Goal: Task Accomplishment & Management: Complete application form

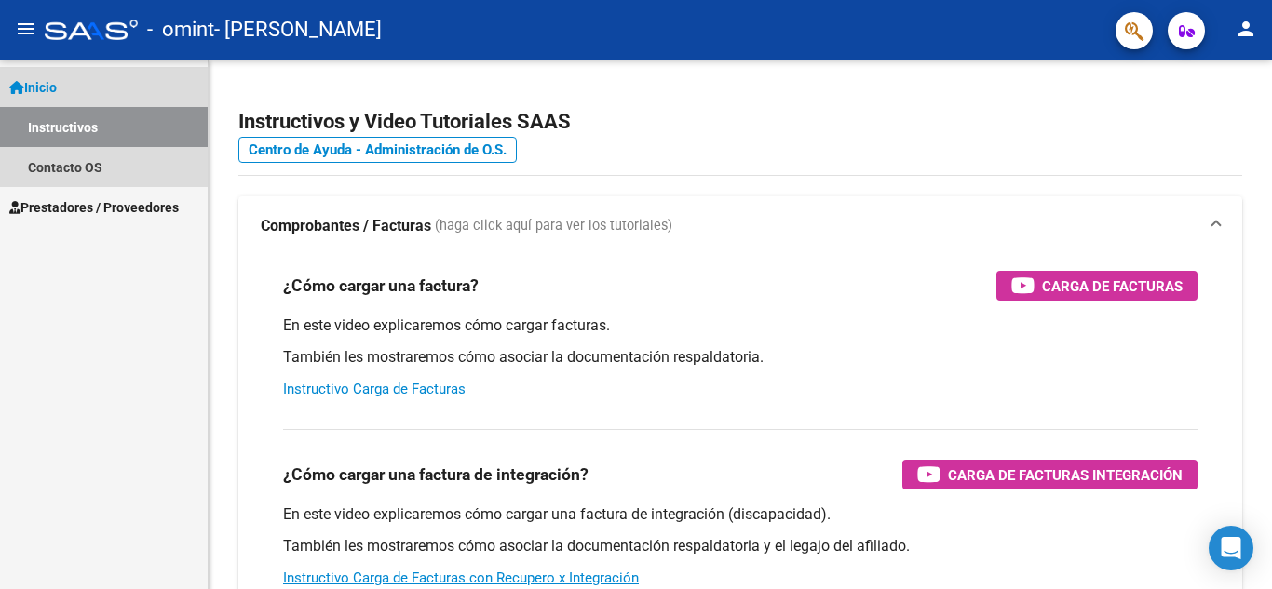
click at [43, 84] on span "Inicio" at bounding box center [32, 87] width 47 height 20
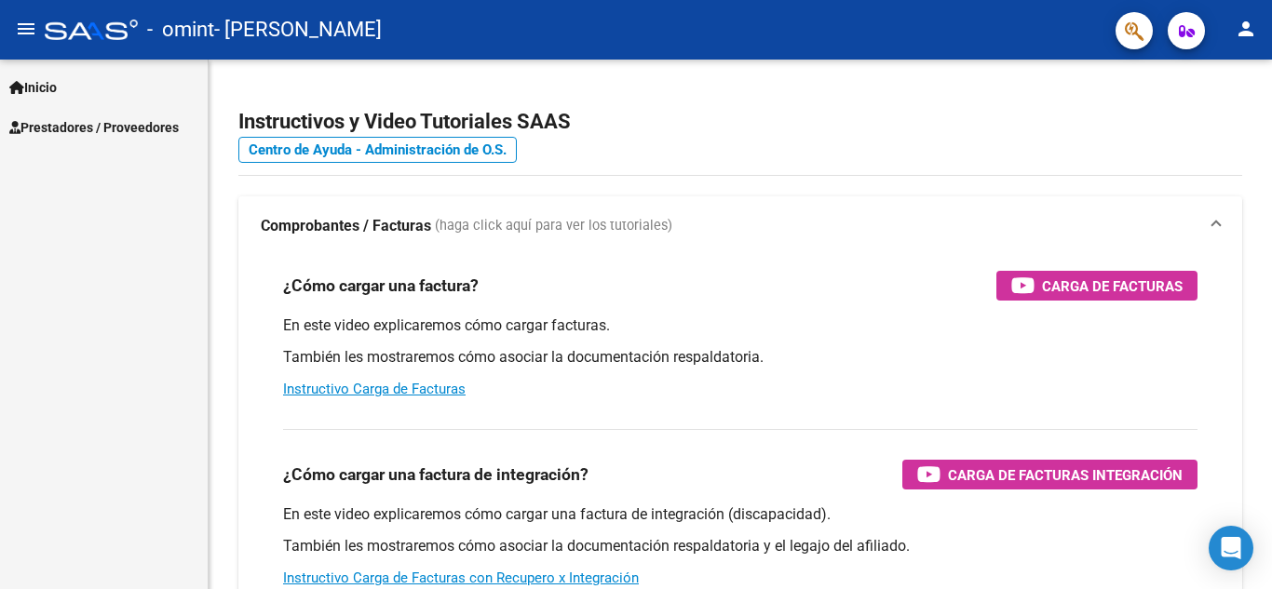
click at [66, 123] on span "Prestadores / Proveedores" at bounding box center [93, 127] width 169 height 20
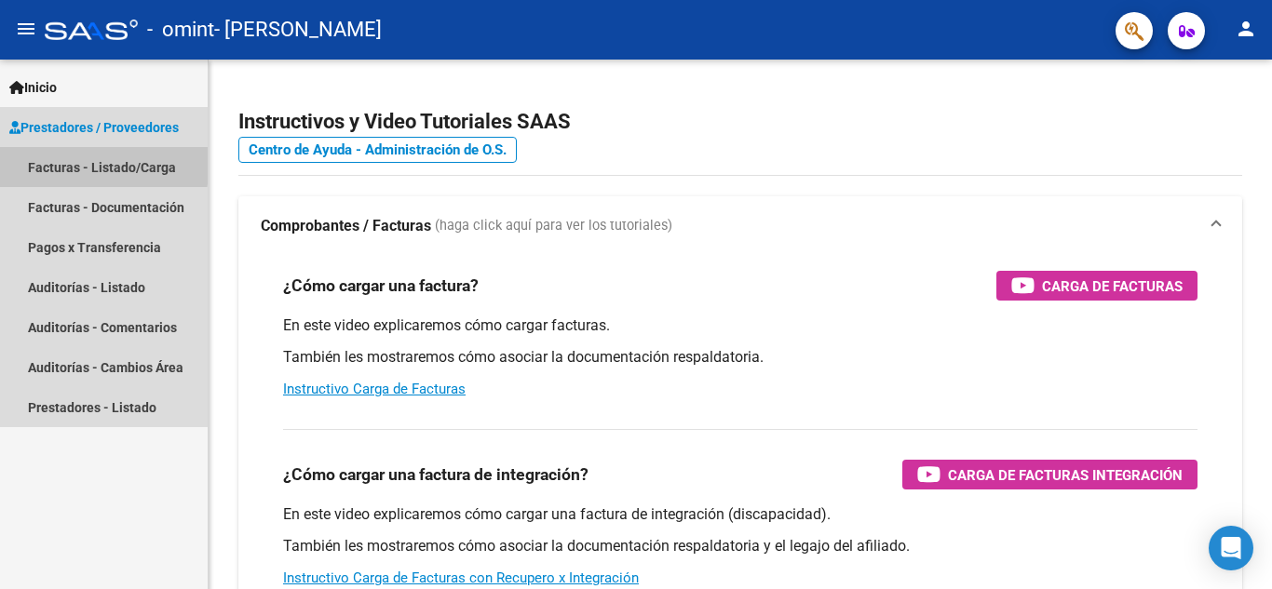
click at [90, 164] on link "Facturas - Listado/Carga" at bounding box center [104, 167] width 208 height 40
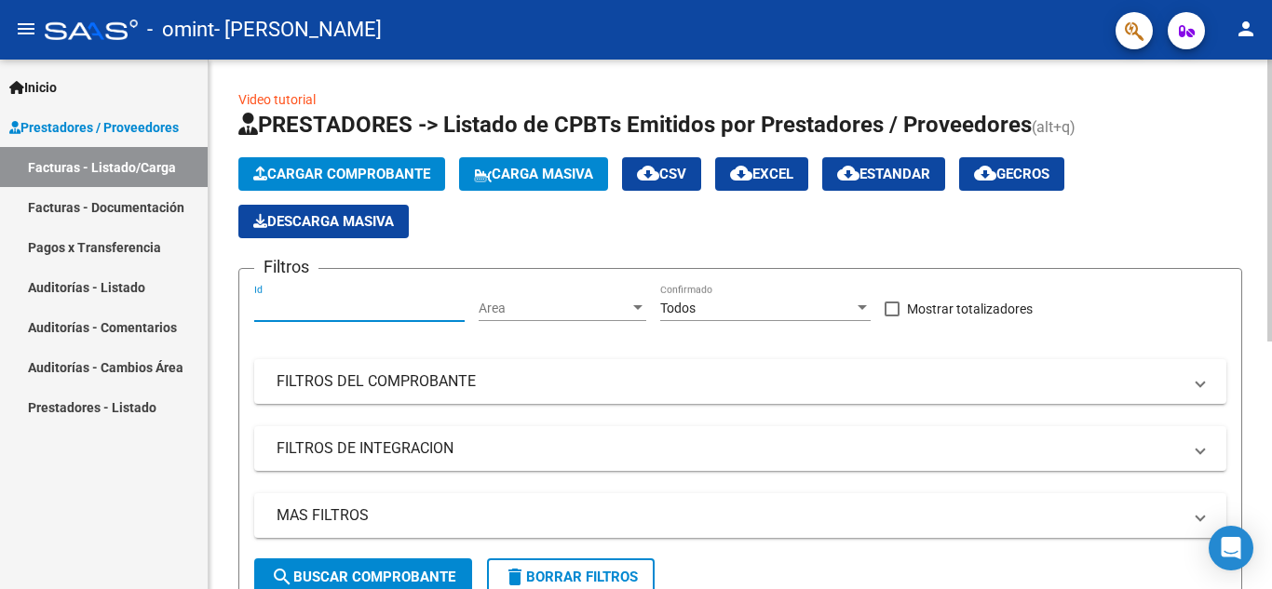
click at [332, 305] on input "Id" at bounding box center [359, 309] width 210 height 16
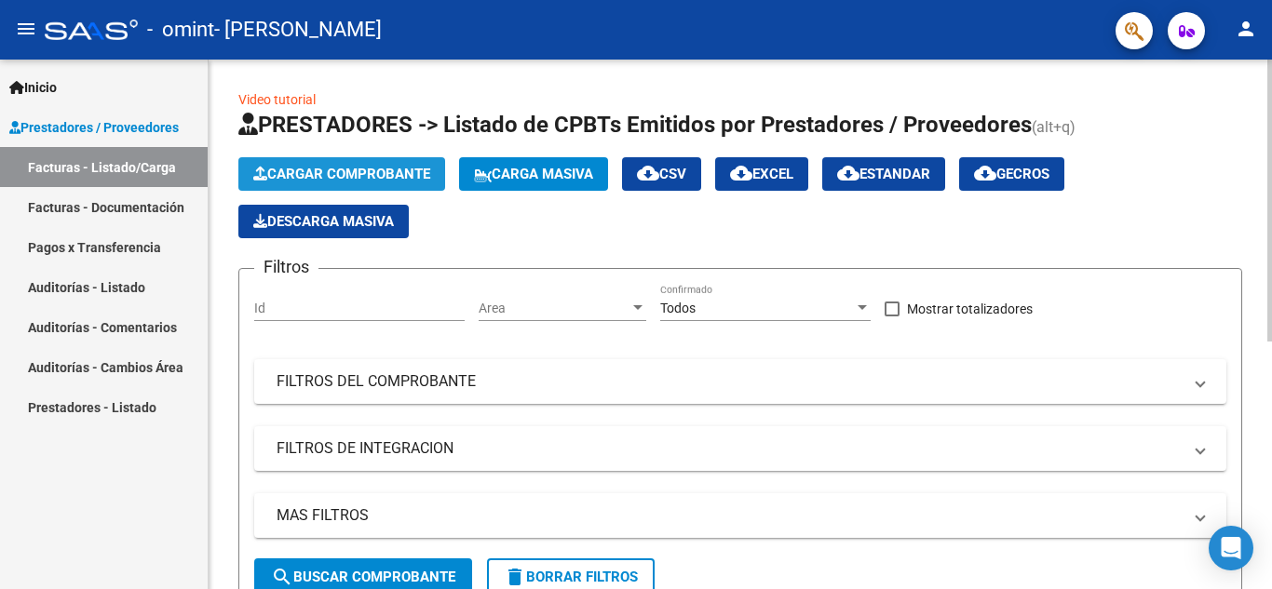
click at [366, 164] on button "Cargar Comprobante" at bounding box center [341, 174] width 207 height 34
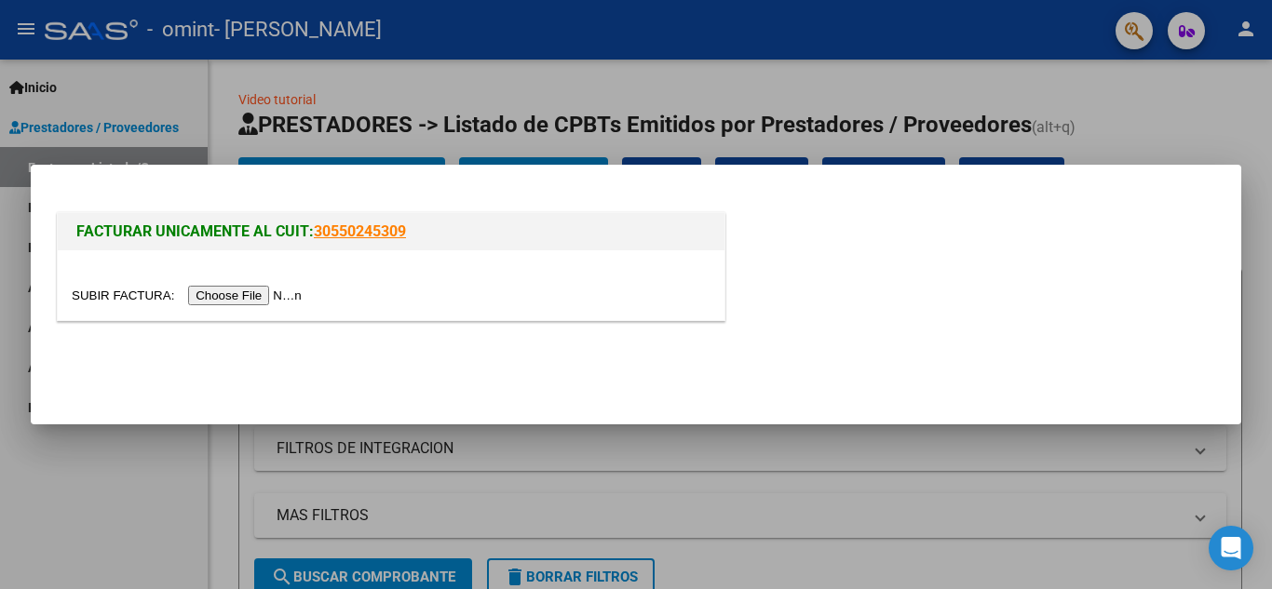
click at [247, 292] on input "file" at bounding box center [190, 296] width 236 height 20
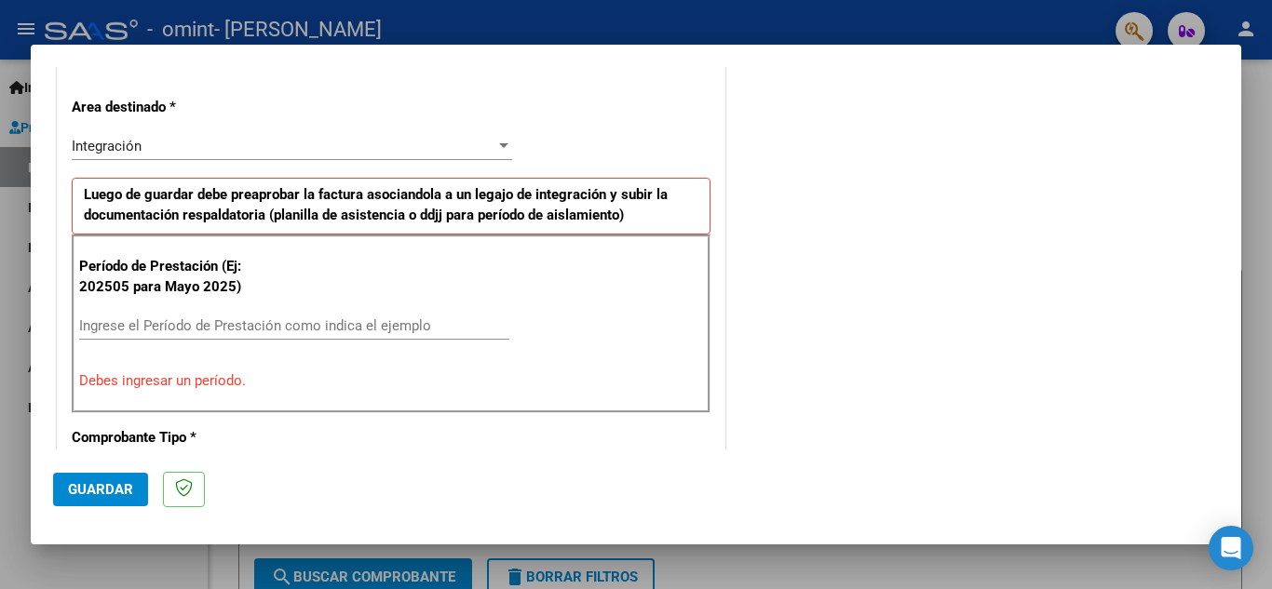
scroll to position [413, 0]
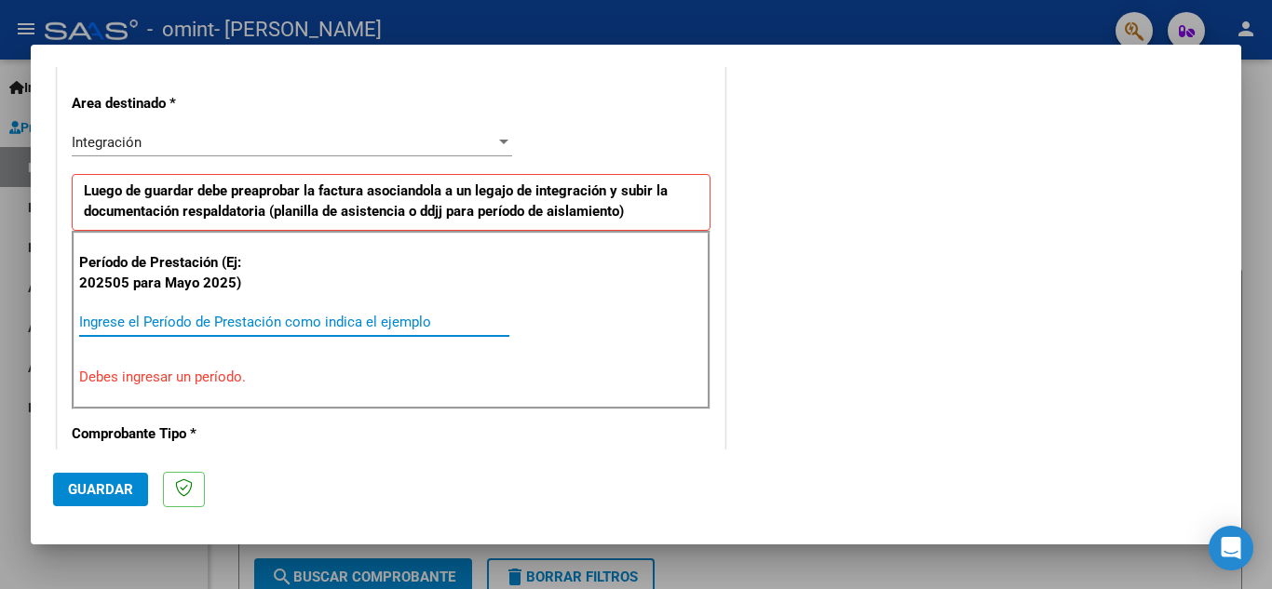
click at [183, 324] on input "Ingrese el Período de Prestación como indica el ejemplo" at bounding box center [294, 322] width 430 height 17
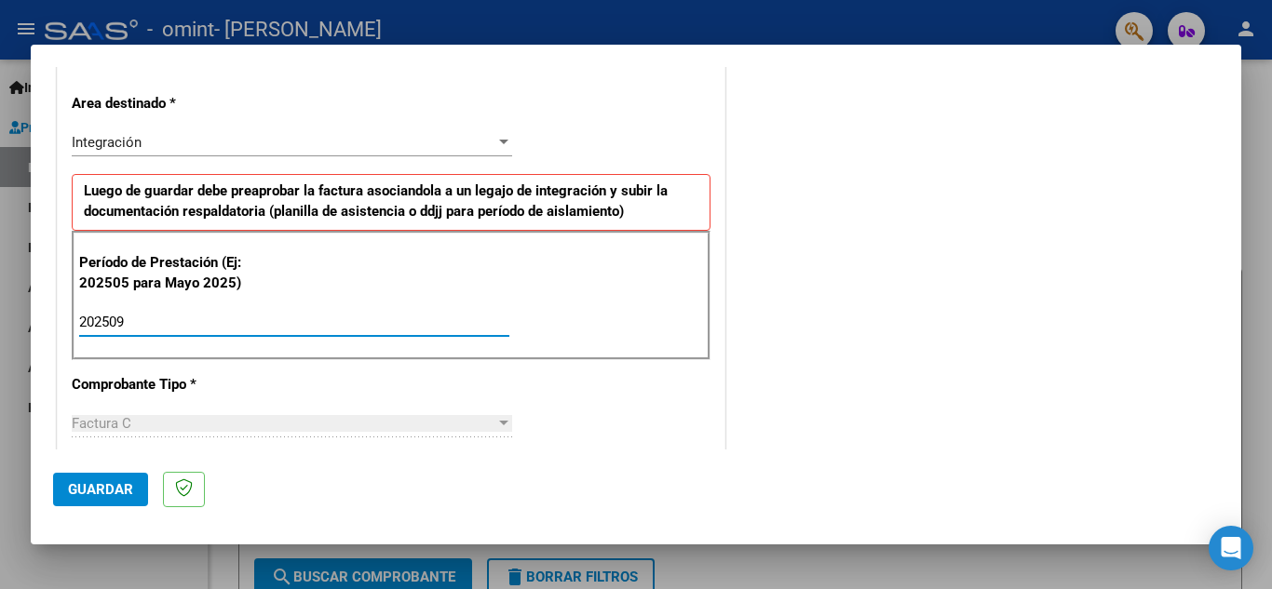
type input "202509"
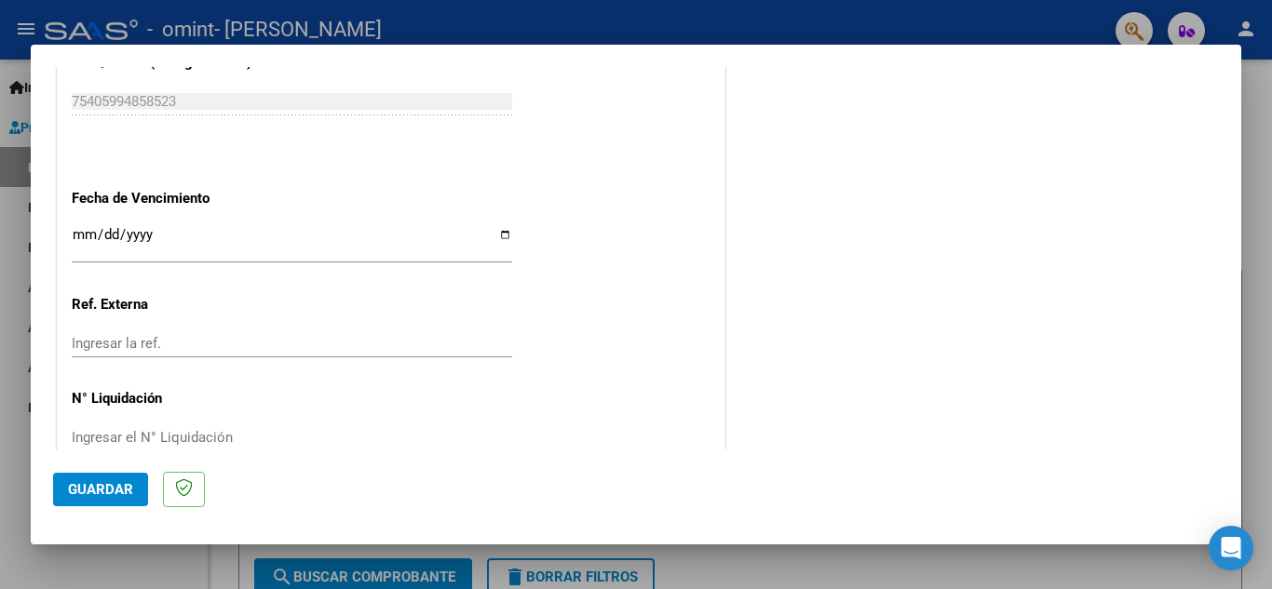
scroll to position [1256, 0]
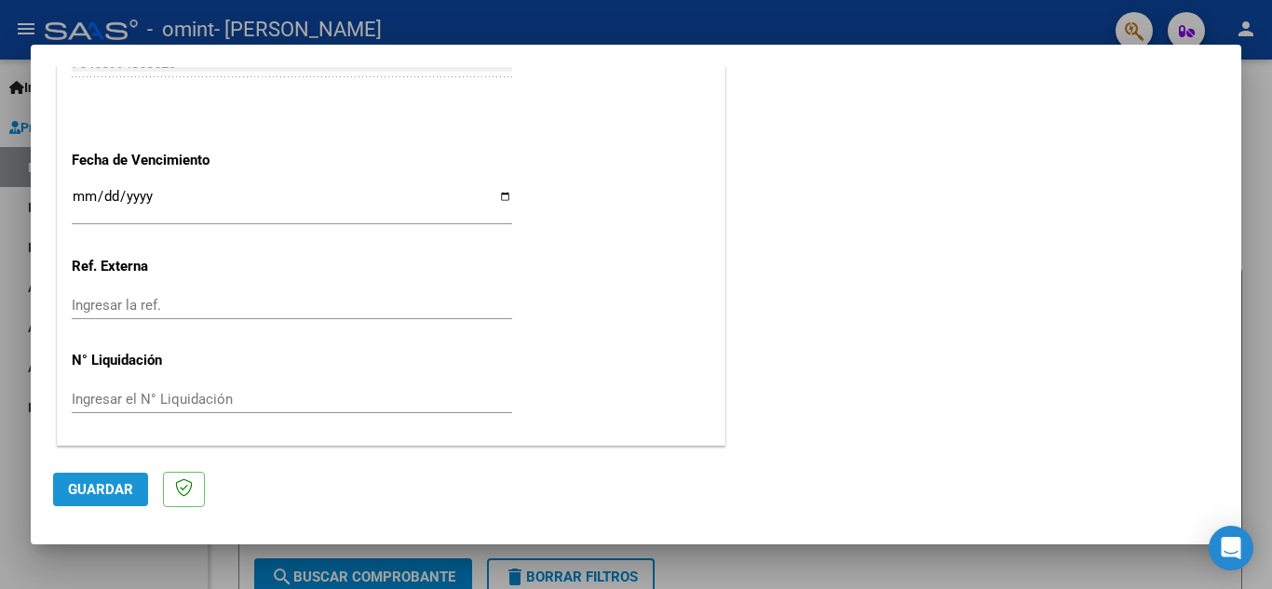
click at [90, 491] on span "Guardar" at bounding box center [100, 489] width 65 height 17
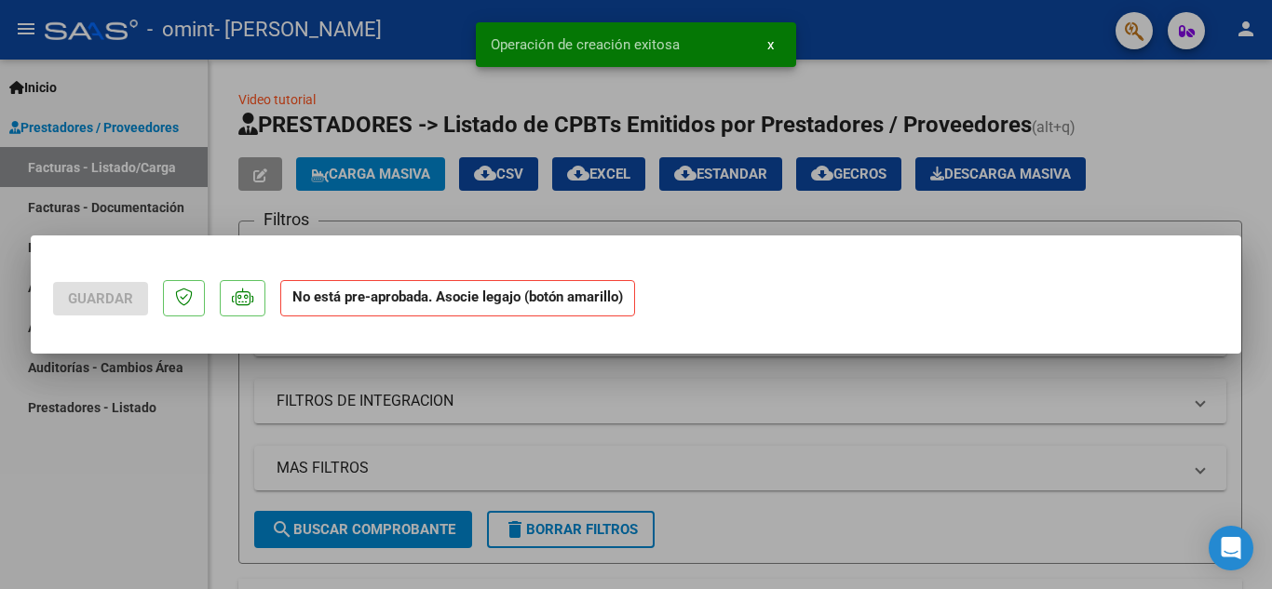
scroll to position [0, 0]
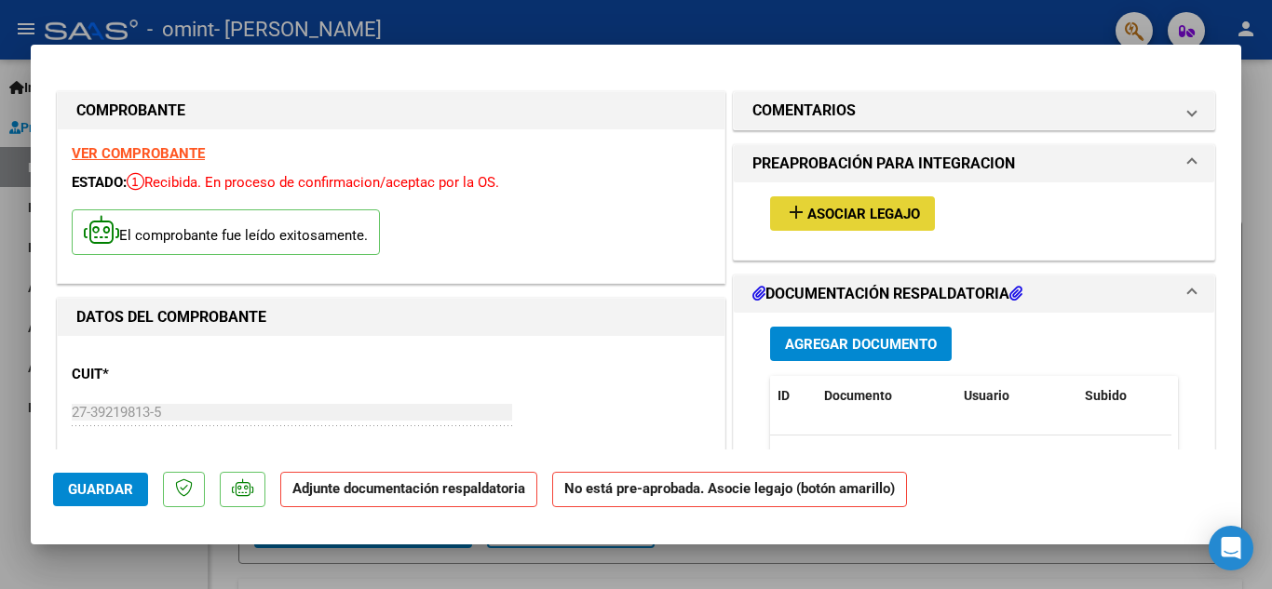
click at [827, 210] on span "Asociar Legajo" at bounding box center [863, 214] width 113 height 17
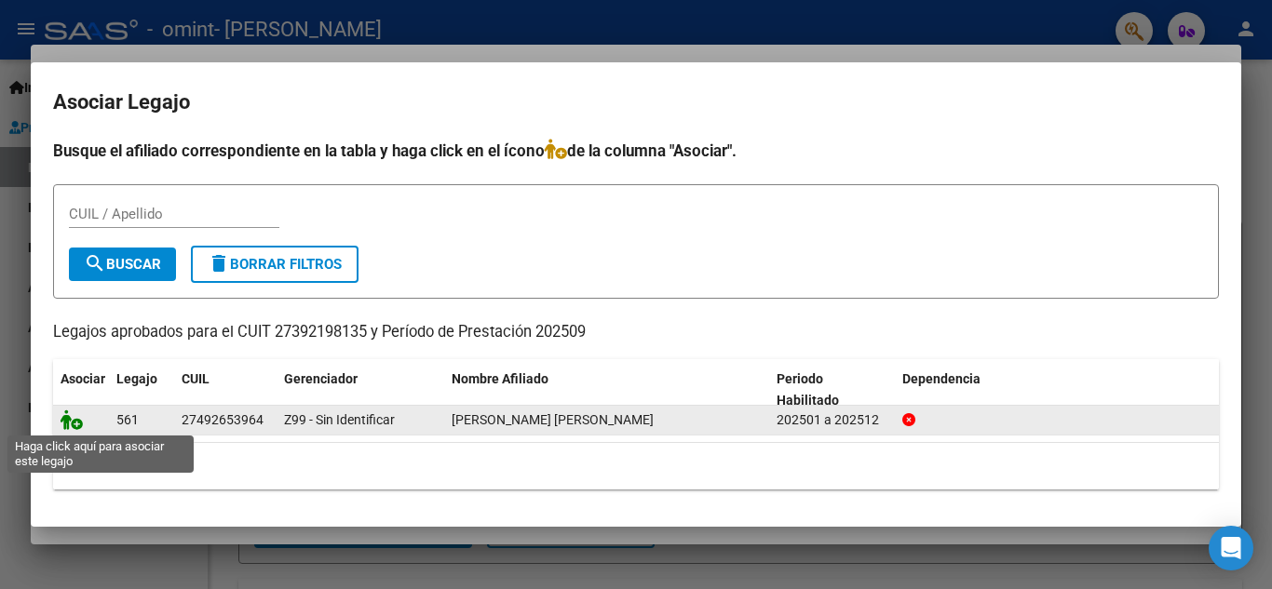
click at [73, 420] on icon at bounding box center [72, 420] width 22 height 20
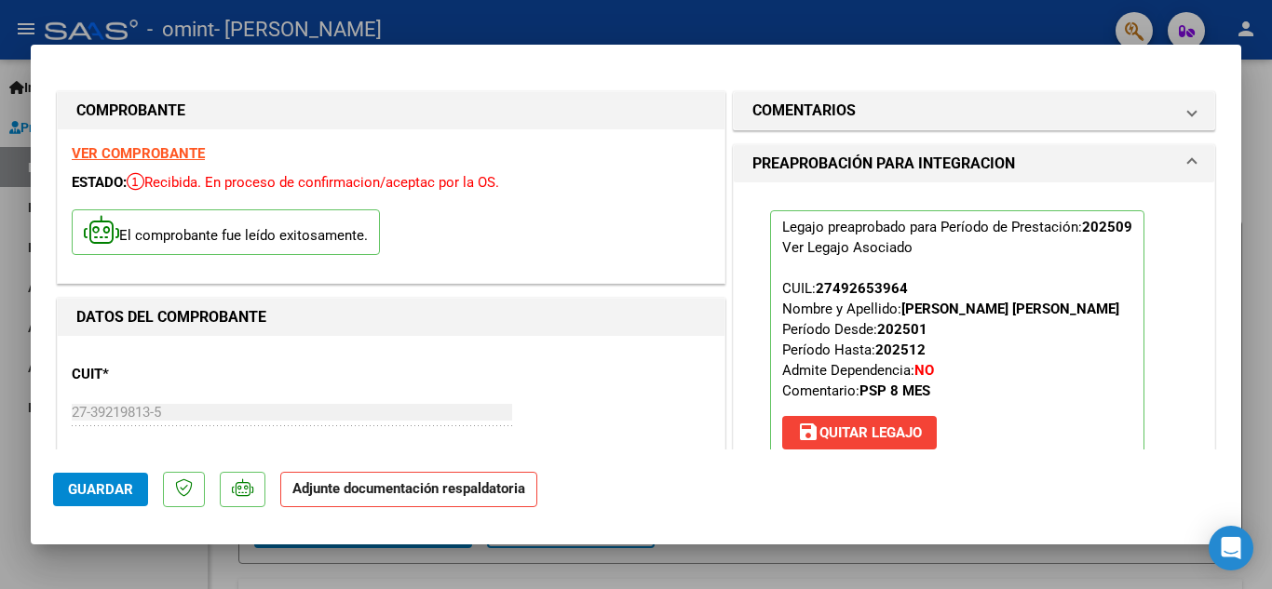
click at [329, 493] on strong "Adjunte documentación respaldatoria" at bounding box center [408, 489] width 233 height 17
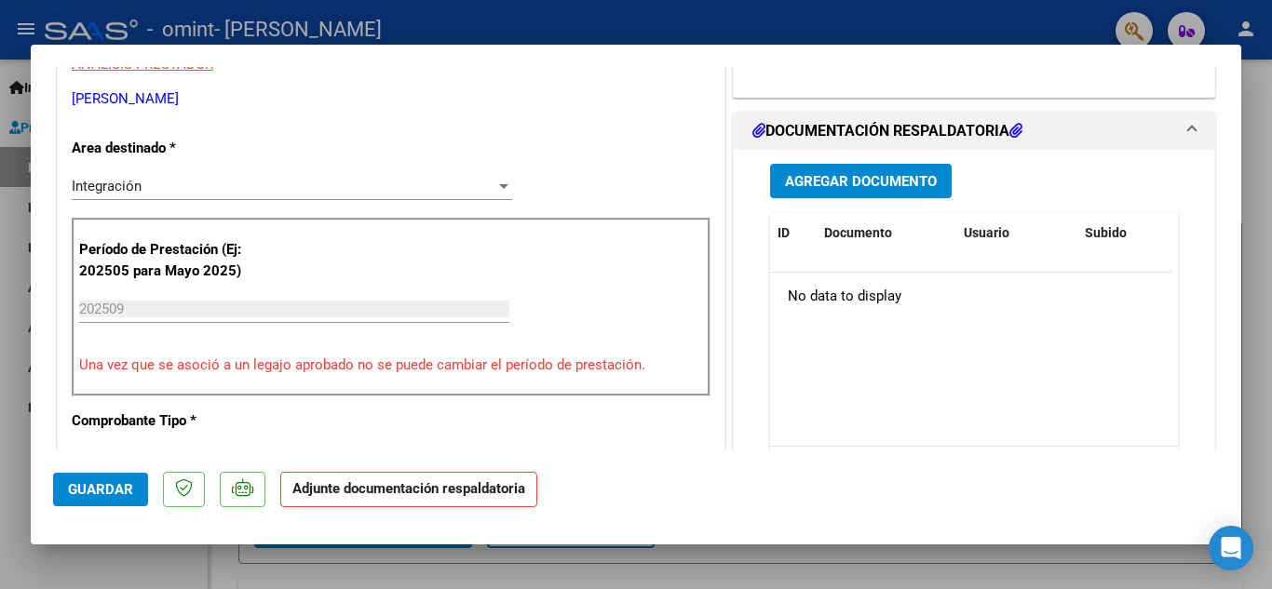
scroll to position [404, 0]
click at [880, 175] on span "Agregar Documento" at bounding box center [861, 181] width 152 height 17
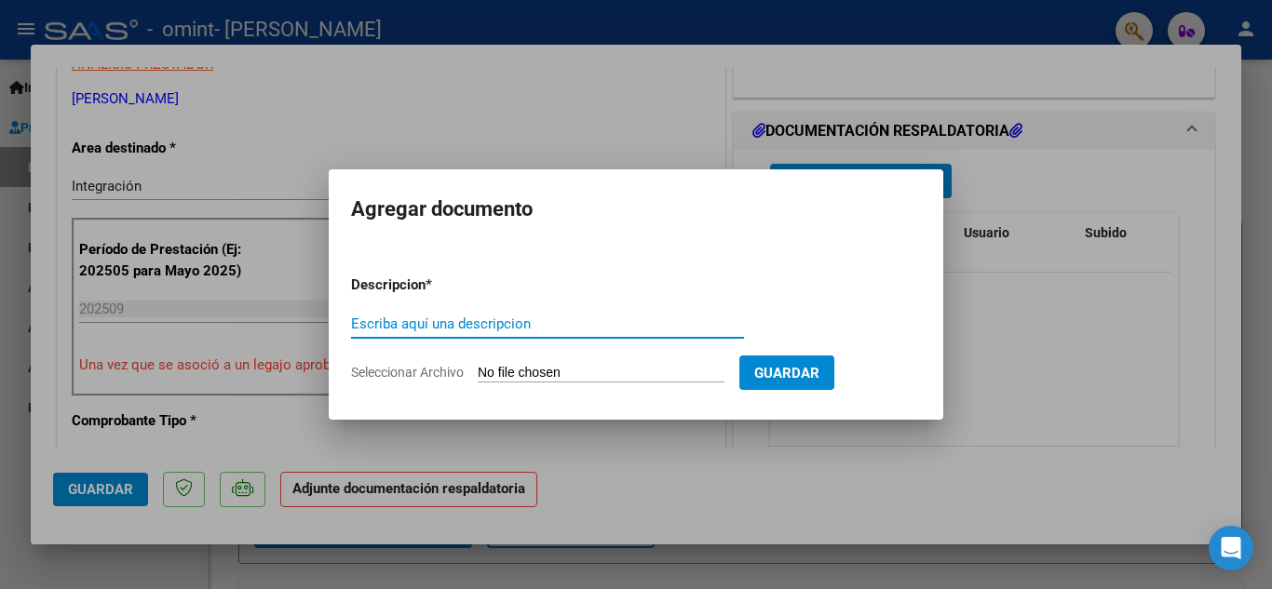
click at [580, 327] on input "Escriba aquí una descripcion" at bounding box center [547, 324] width 393 height 17
type input "planilla de asistencia"
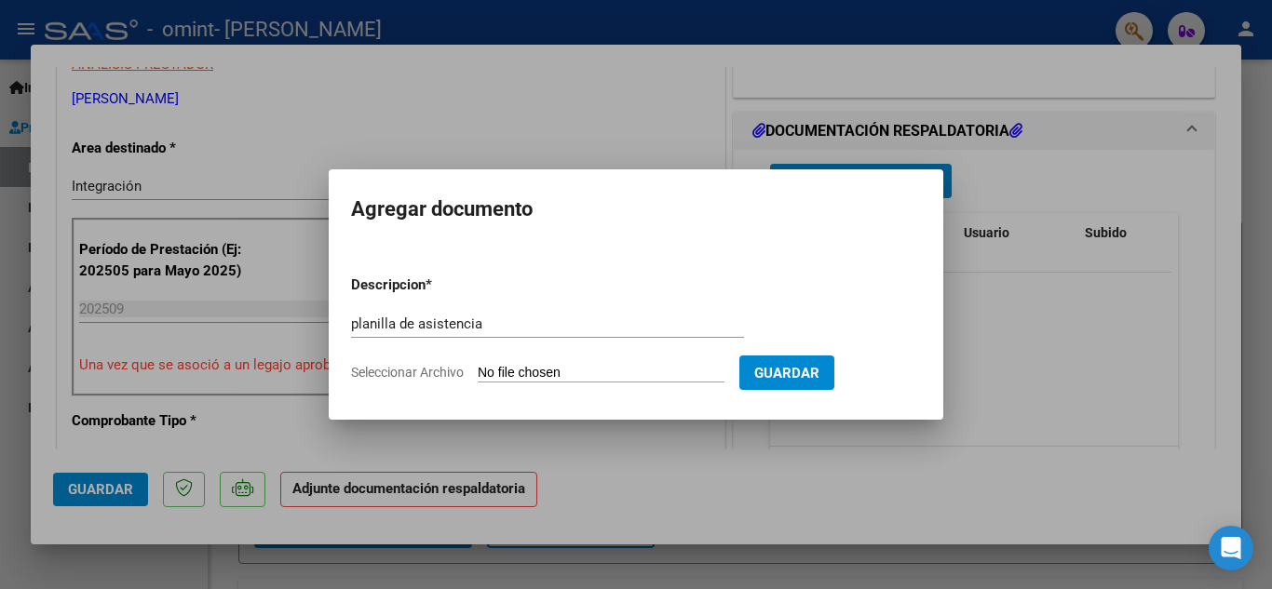
click at [638, 372] on input "Seleccionar Archivo" at bounding box center [601, 374] width 247 height 18
type input "C:\fakepath\[PERSON_NAME] .pdf"
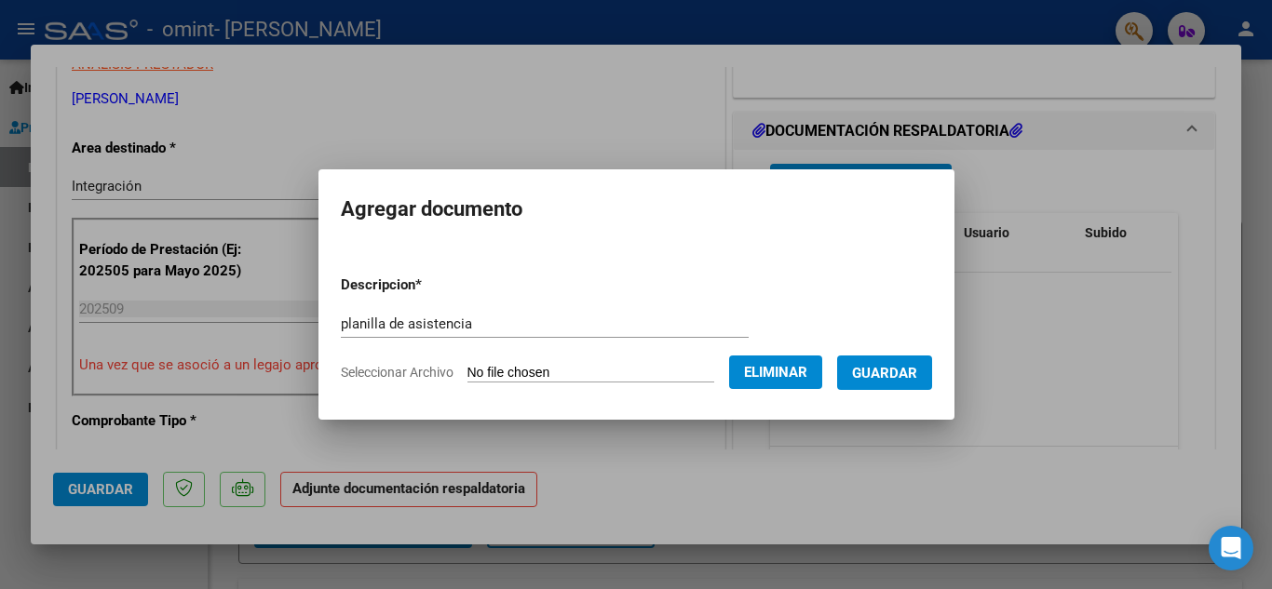
click at [900, 374] on span "Guardar" at bounding box center [884, 373] width 65 height 17
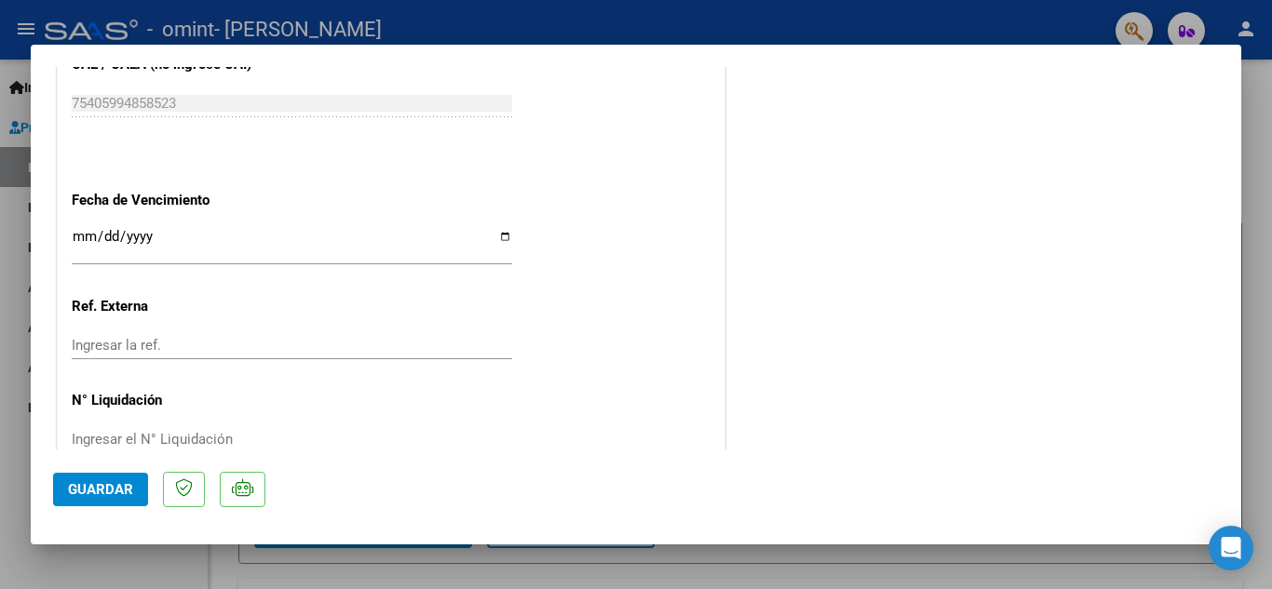
scroll to position [1284, 0]
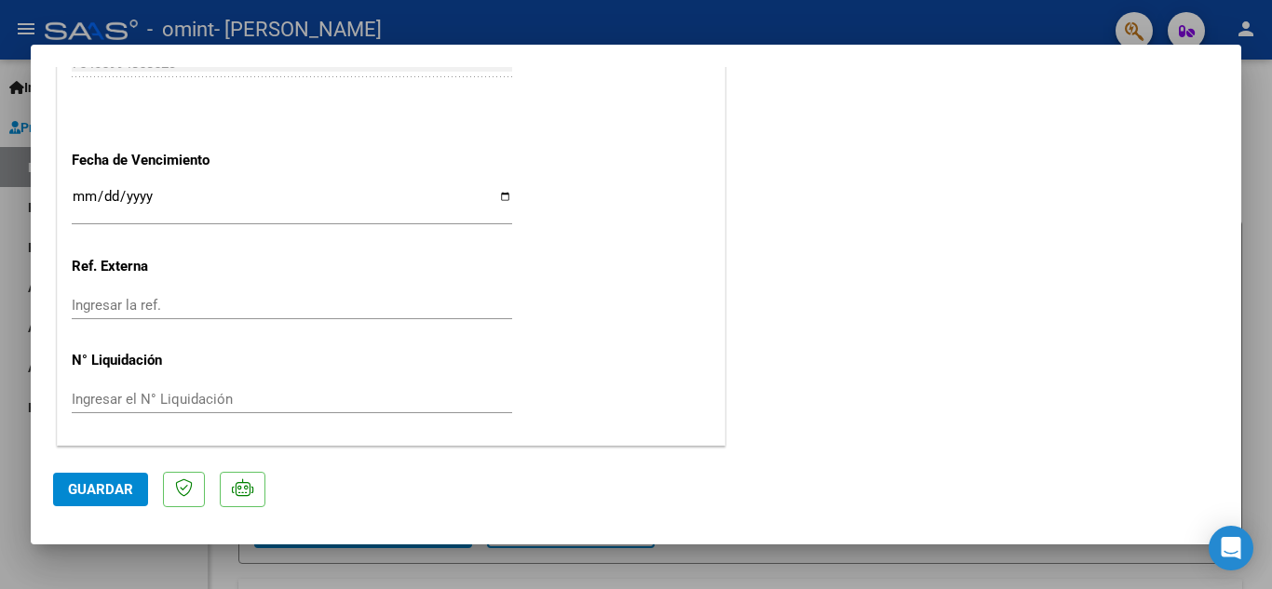
click at [111, 191] on input "Ingresar la fecha" at bounding box center [292, 204] width 440 height 30
click at [92, 490] on span "Guardar" at bounding box center [100, 489] width 65 height 17
